Goal: Task Accomplishment & Management: Use online tool/utility

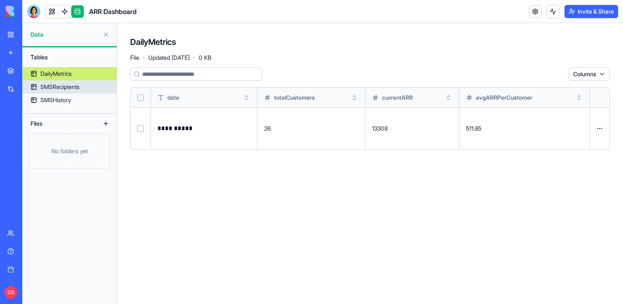
click at [82, 87] on link "SMSRecipients" at bounding box center [69, 86] width 94 height 13
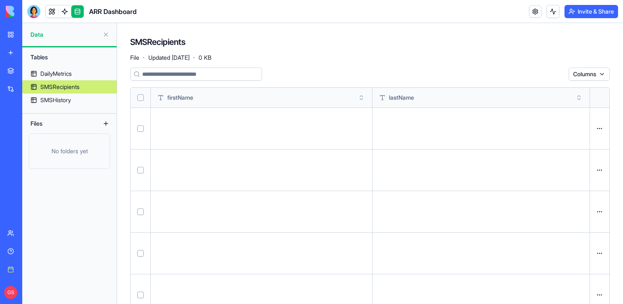
click at [606, 68] on html "BETA My workspace New app Marketplace Integrations Recent New App Google Meet C…" at bounding box center [311, 152] width 623 height 304
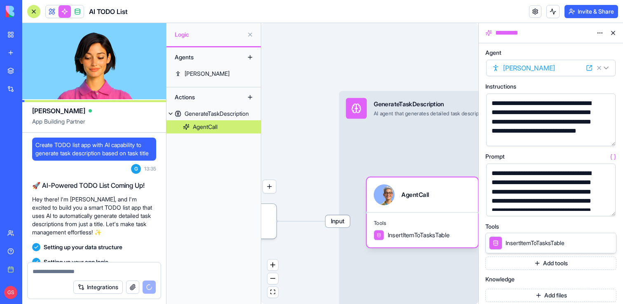
scroll to position [37, 0]
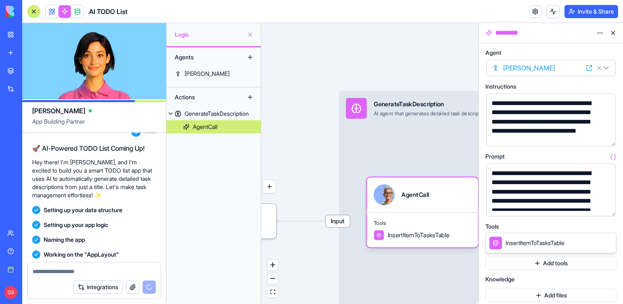
click at [17, 33] on link "My workspace" at bounding box center [18, 34] width 33 height 16
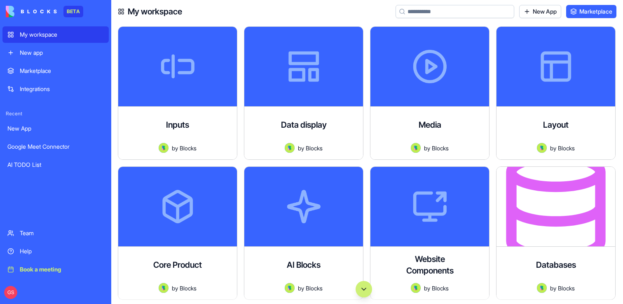
click at [360, 284] on button "Scroll to bottom" at bounding box center [363, 289] width 16 height 16
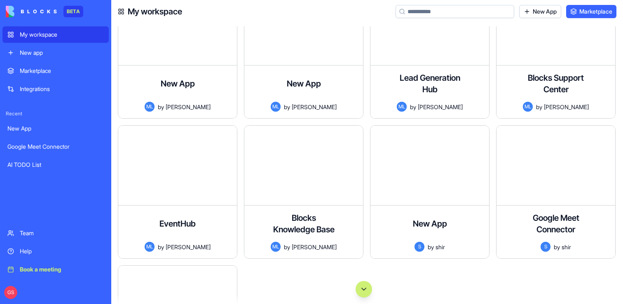
scroll to position [59388, 0]
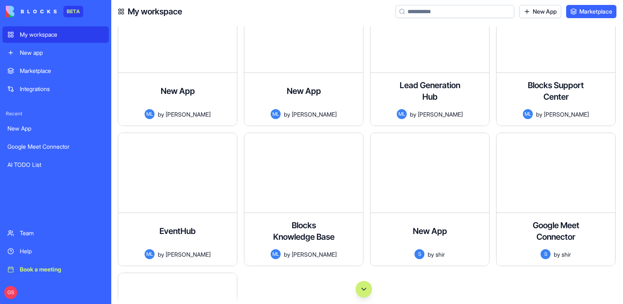
click at [426, 12] on input at bounding box center [454, 11] width 119 height 13
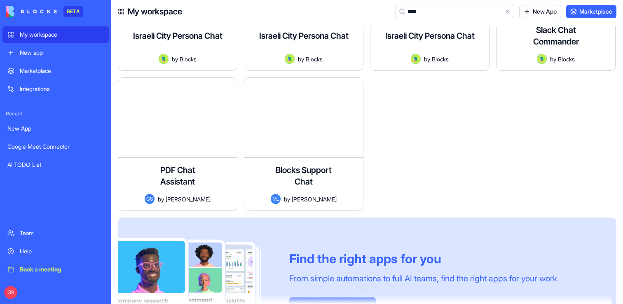
scroll to position [204, 0]
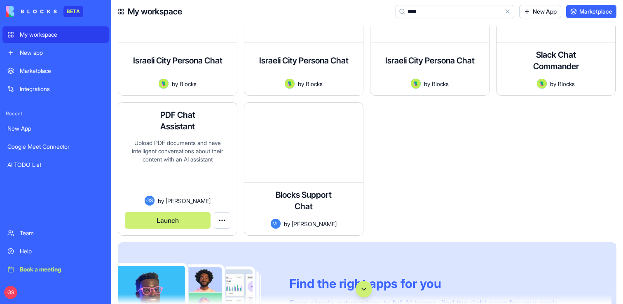
type input "****"
click at [159, 219] on button "Launch" at bounding box center [168, 220] width 86 height 16
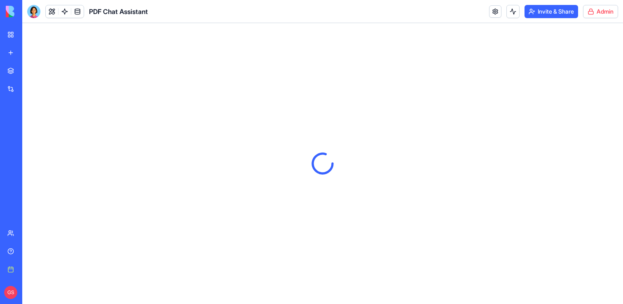
click at [589, 15] on html "BETA My workspace New app Marketplace Integrations Recent New App Google Meet C…" at bounding box center [311, 152] width 623 height 304
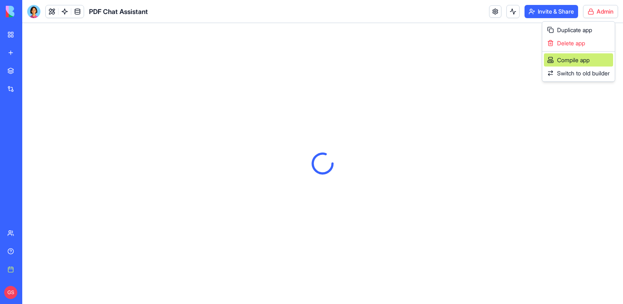
click at [578, 60] on div "Compile app" at bounding box center [577, 60] width 69 height 13
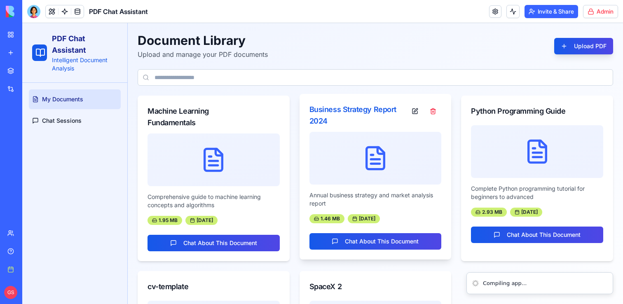
scroll to position [126, 0]
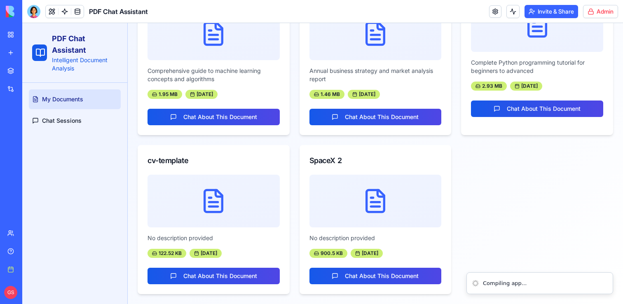
click at [536, 10] on button "Invite & Share" at bounding box center [551, 11] width 54 height 13
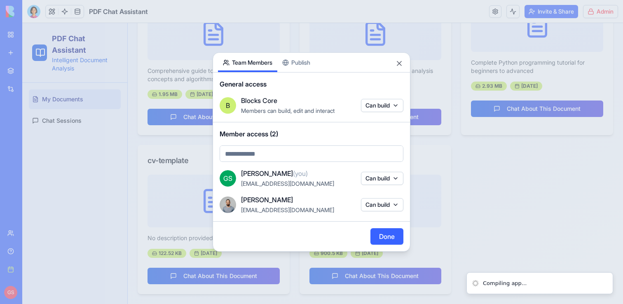
click at [334, 1] on div at bounding box center [311, 152] width 623 height 304
